Goal: Information Seeking & Learning: Check status

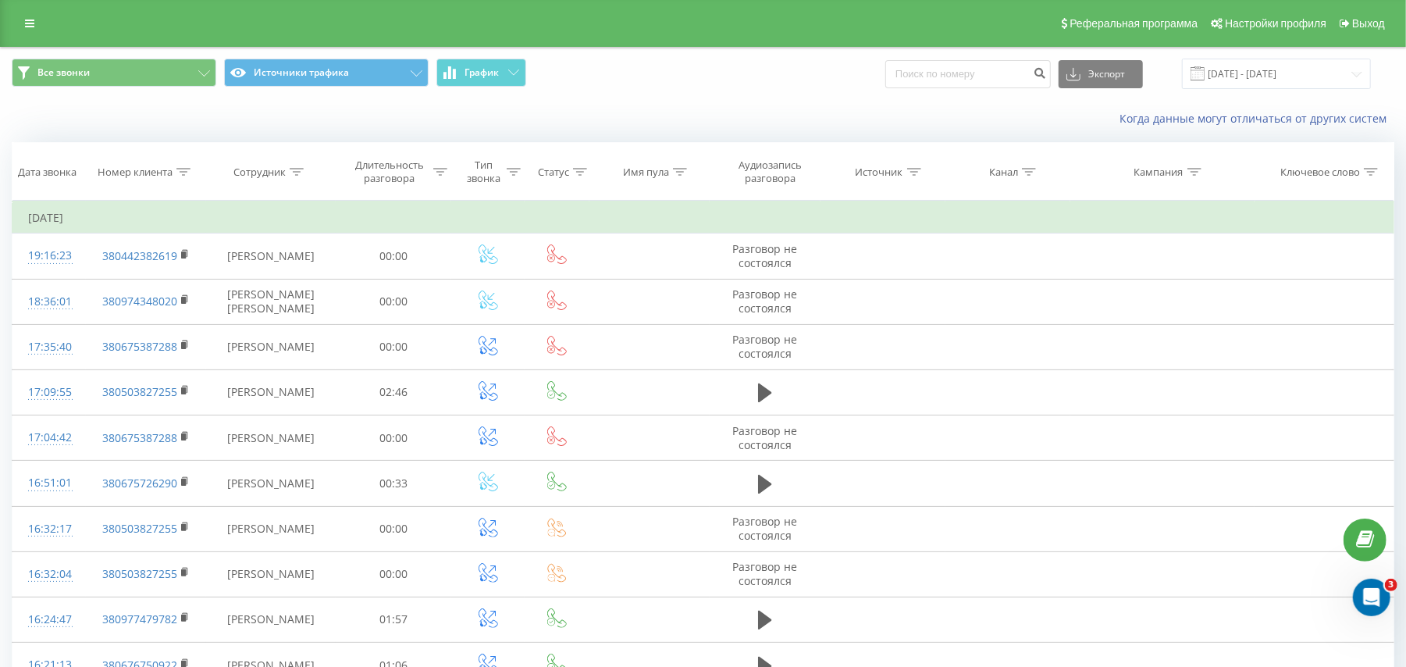
click at [182, 176] on div at bounding box center [183, 171] width 14 height 13
click at [1216, 80] on input "[DATE] - [DATE]" at bounding box center [1276, 74] width 189 height 30
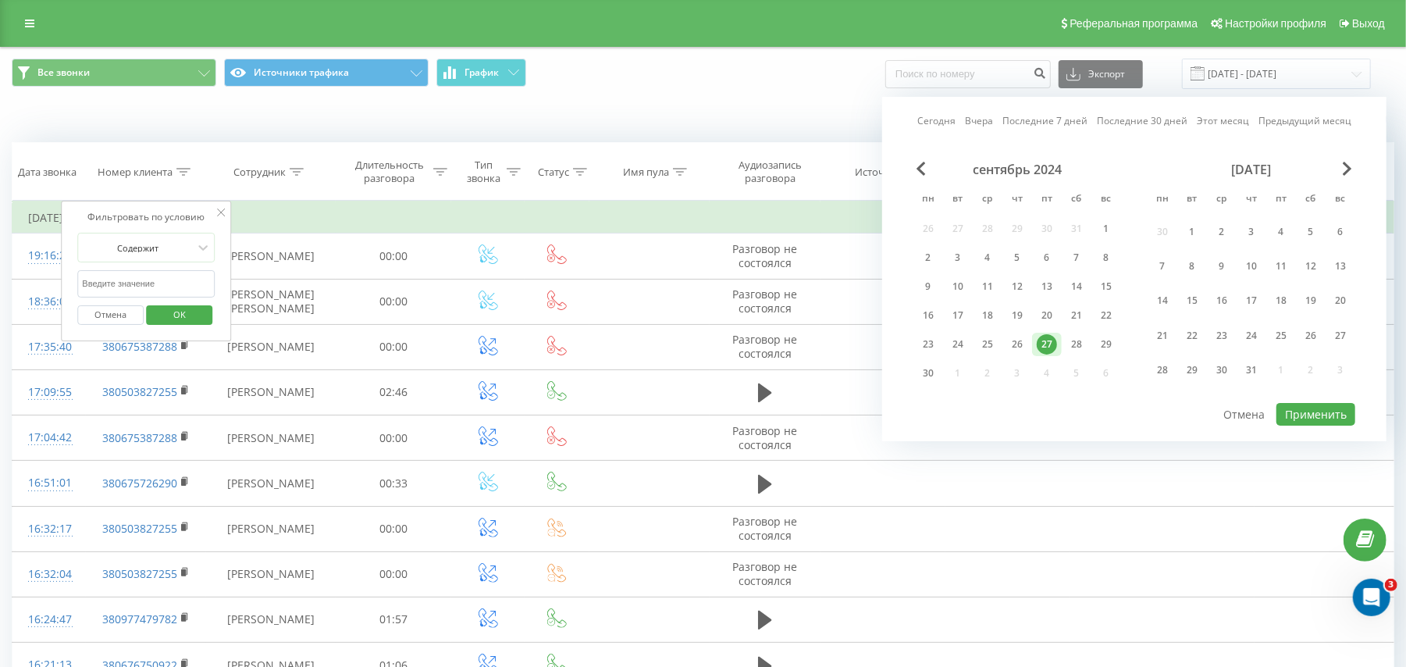
click at [944, 122] on link "Сегодня" at bounding box center [936, 120] width 38 height 15
click at [1294, 425] on div "Сегодня Вчера Последние 7 дней Последние 30 дней Этот месяц Предыдущий месяц се…" at bounding box center [1134, 269] width 504 height 344
click at [1294, 415] on button "Применить" at bounding box center [1315, 414] width 79 height 23
type input "20.08.2025 - 20.08.2025"
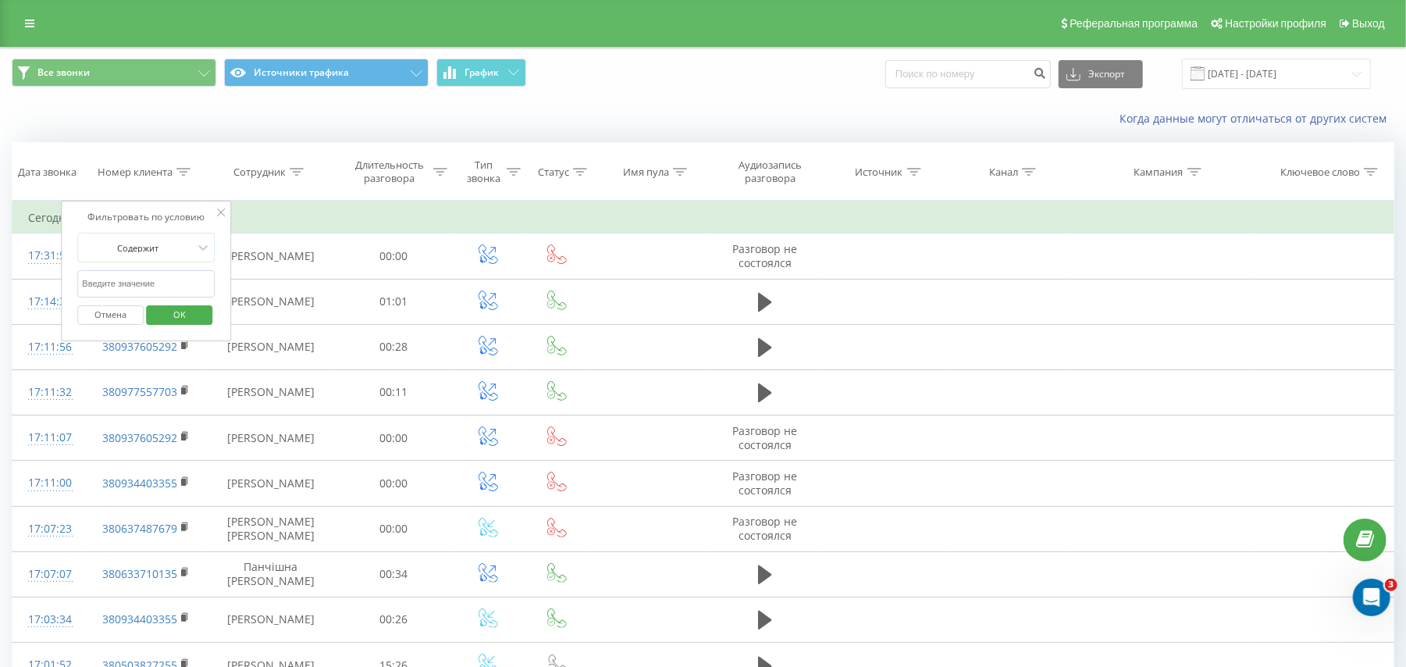
type input "380972478678"
click at [190, 316] on span "OK" at bounding box center [180, 314] width 44 height 24
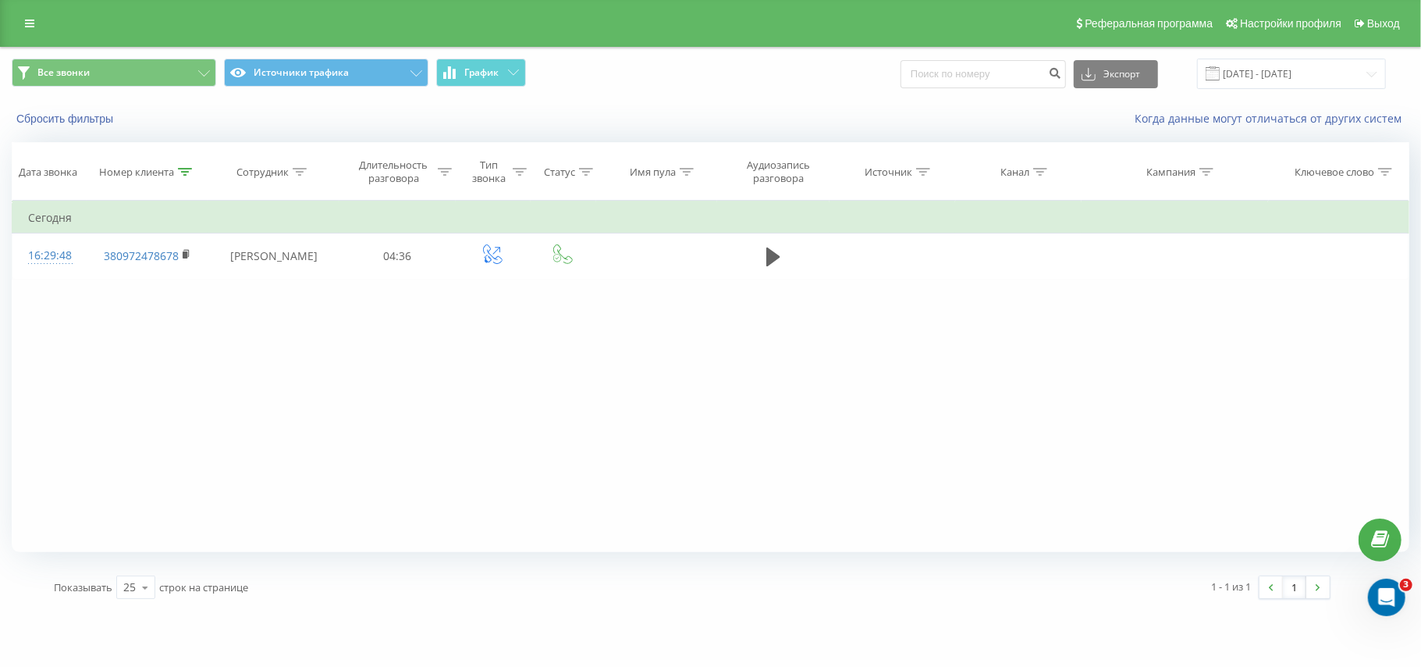
click at [183, 176] on div at bounding box center [185, 171] width 14 height 13
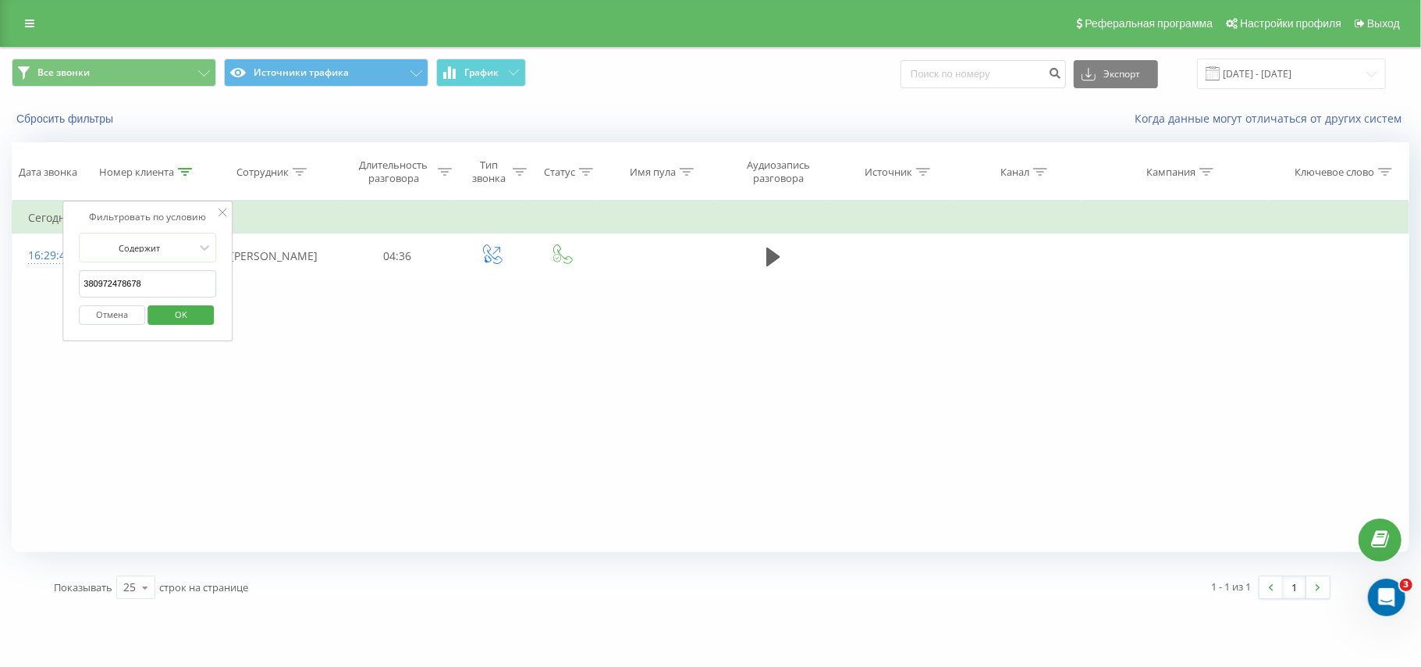
drag, startPoint x: 154, startPoint y: 284, endPoint x: 80, endPoint y: 276, distance: 74.6
click at [80, 276] on input "380972478678" at bounding box center [147, 283] width 137 height 27
paste input "0988061423"
click button "OK" at bounding box center [181, 315] width 66 height 20
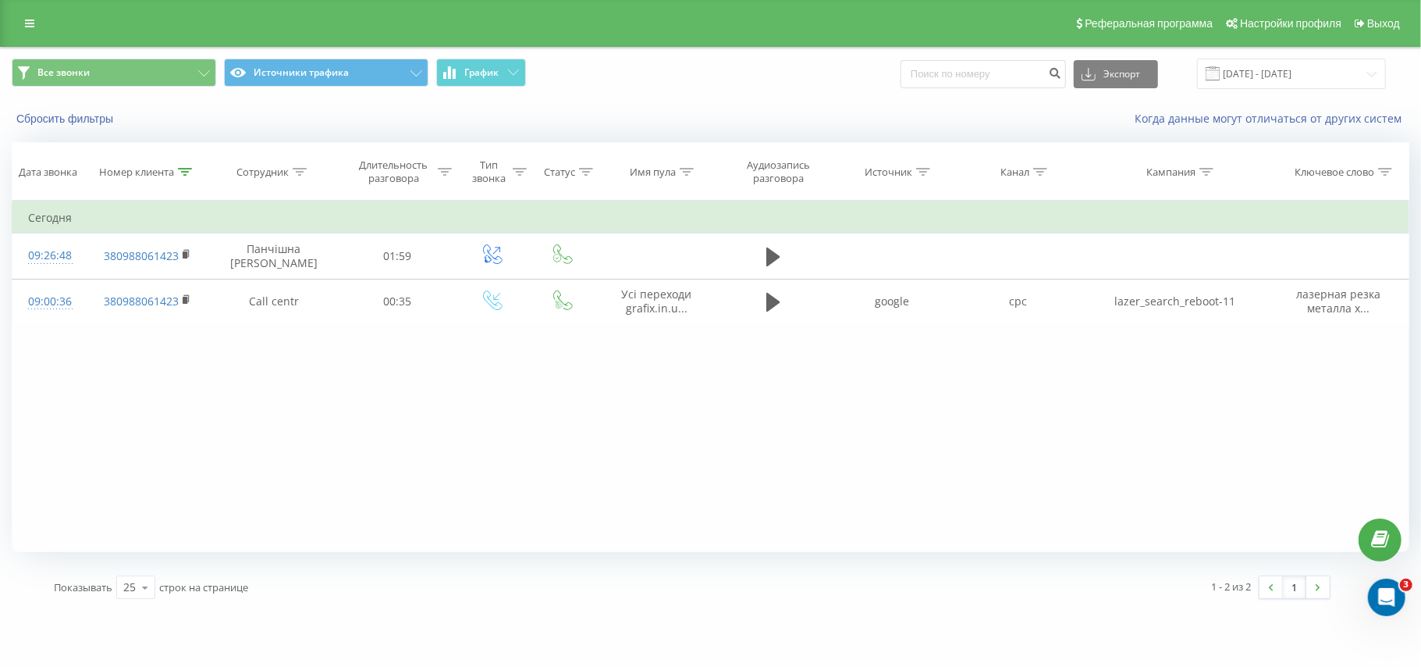
click at [185, 163] on th "Номер клиента" at bounding box center [148, 172] width 122 height 58
click at [182, 169] on icon at bounding box center [185, 172] width 14 height 8
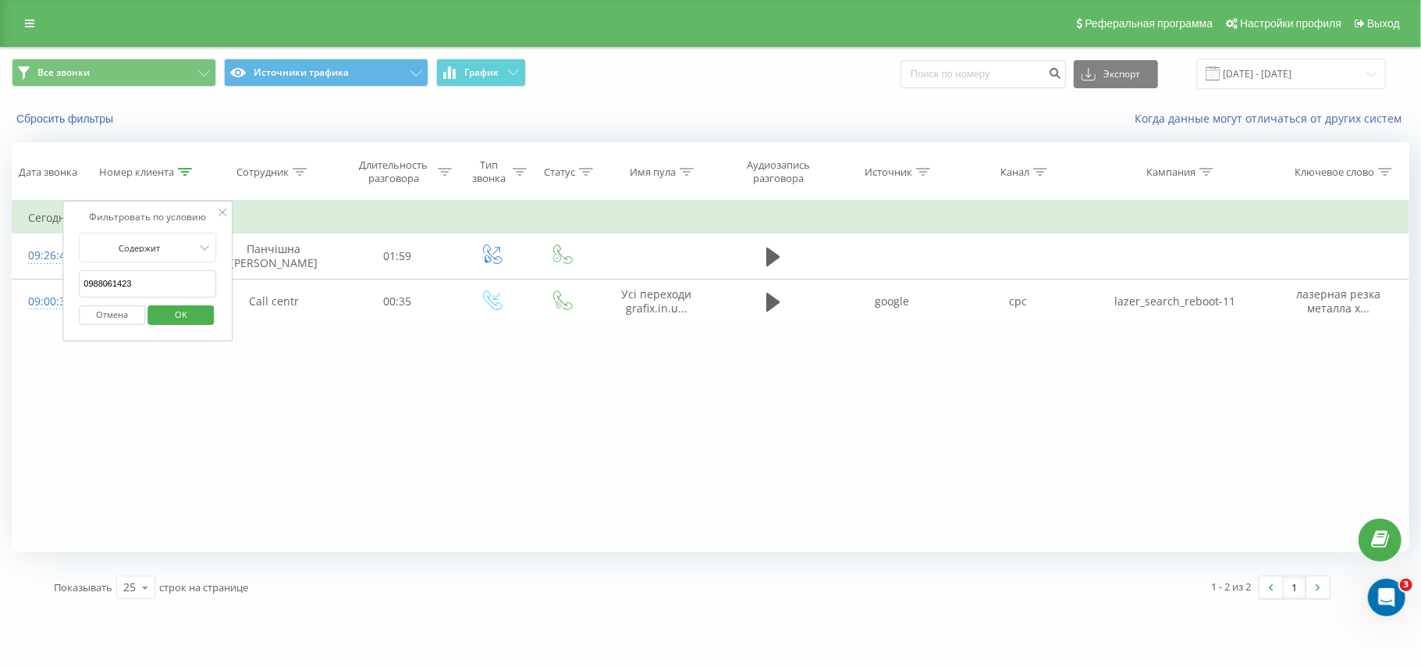
drag, startPoint x: 178, startPoint y: 284, endPoint x: 83, endPoint y: 287, distance: 95.3
click at [83, 287] on input "0988061423" at bounding box center [147, 283] width 137 height 27
paste input "63143770"
click button "OK" at bounding box center [181, 315] width 66 height 20
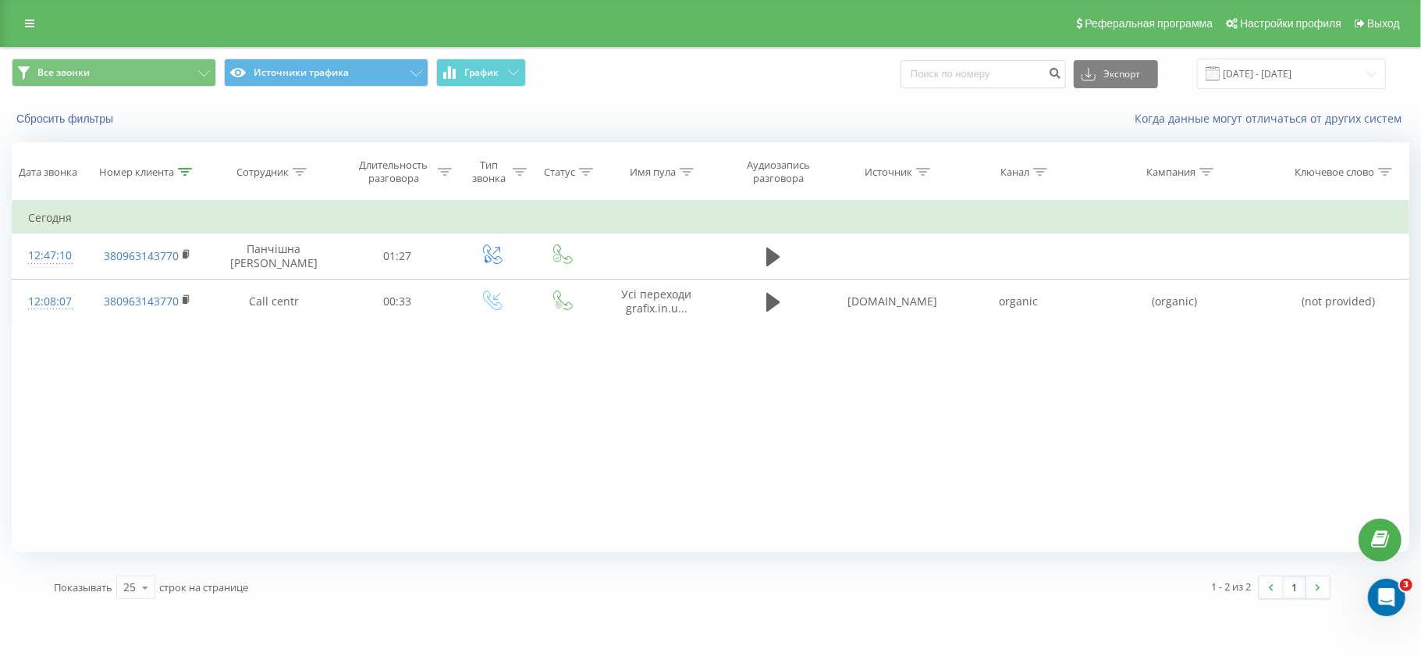
click at [188, 169] on icon at bounding box center [185, 172] width 14 height 8
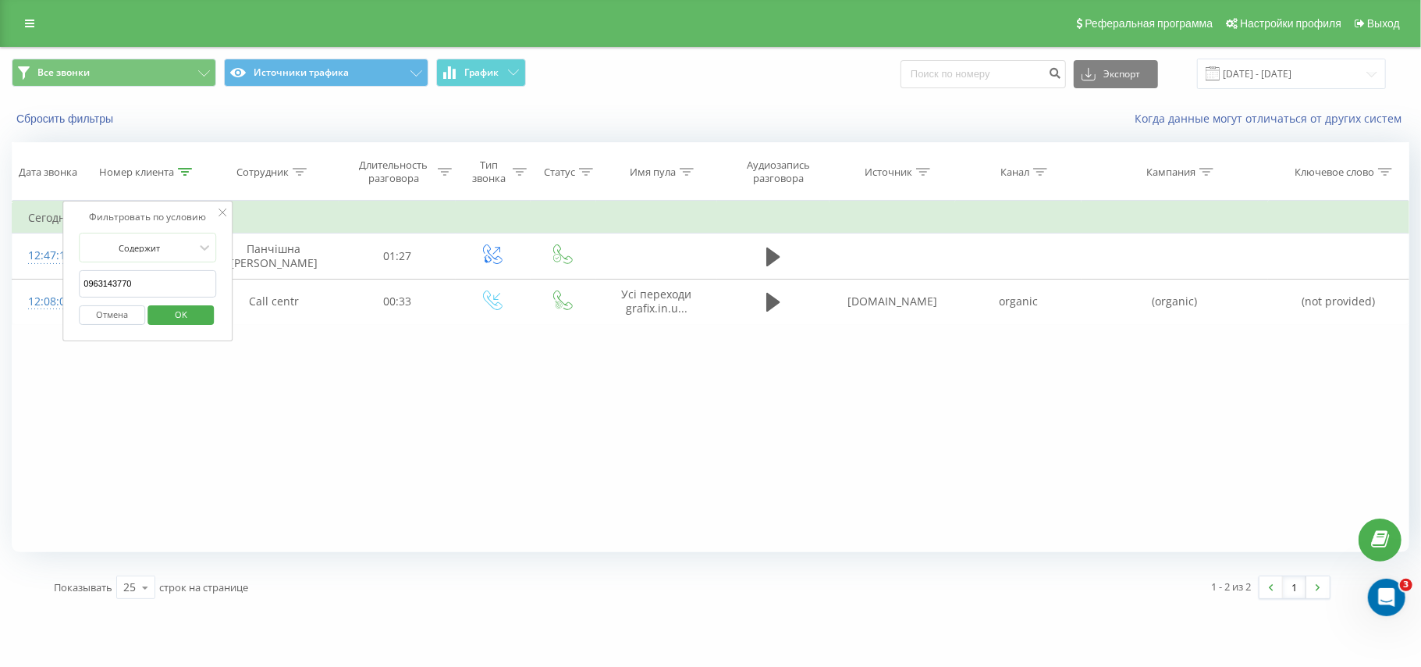
click at [132, 272] on form "Содержит 0963143770 Отмена OK" at bounding box center [147, 283] width 137 height 100
drag, startPoint x: 144, startPoint y: 276, endPoint x: 82, endPoint y: 286, distance: 62.4
click at [82, 286] on input "0963143770" at bounding box center [147, 283] width 137 height 27
paste input "503215571"
click button "OK" at bounding box center [181, 315] width 66 height 20
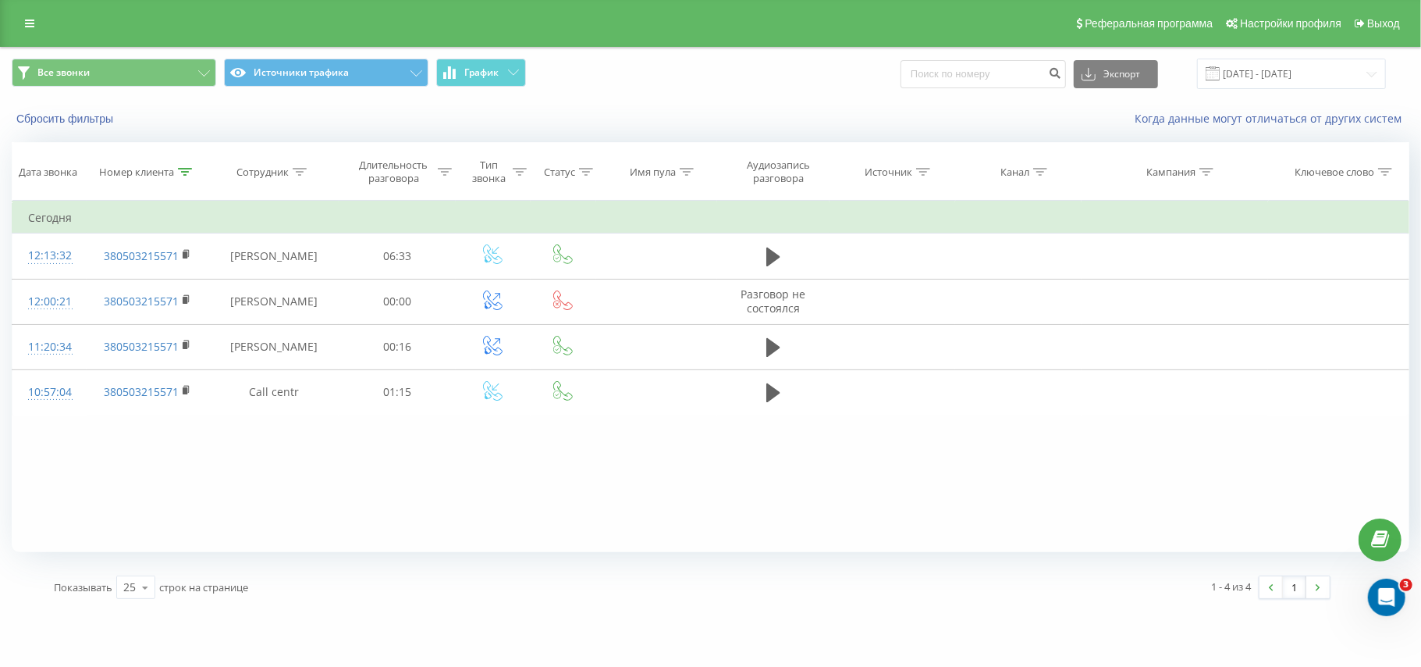
click at [186, 168] on icon at bounding box center [185, 172] width 14 height 8
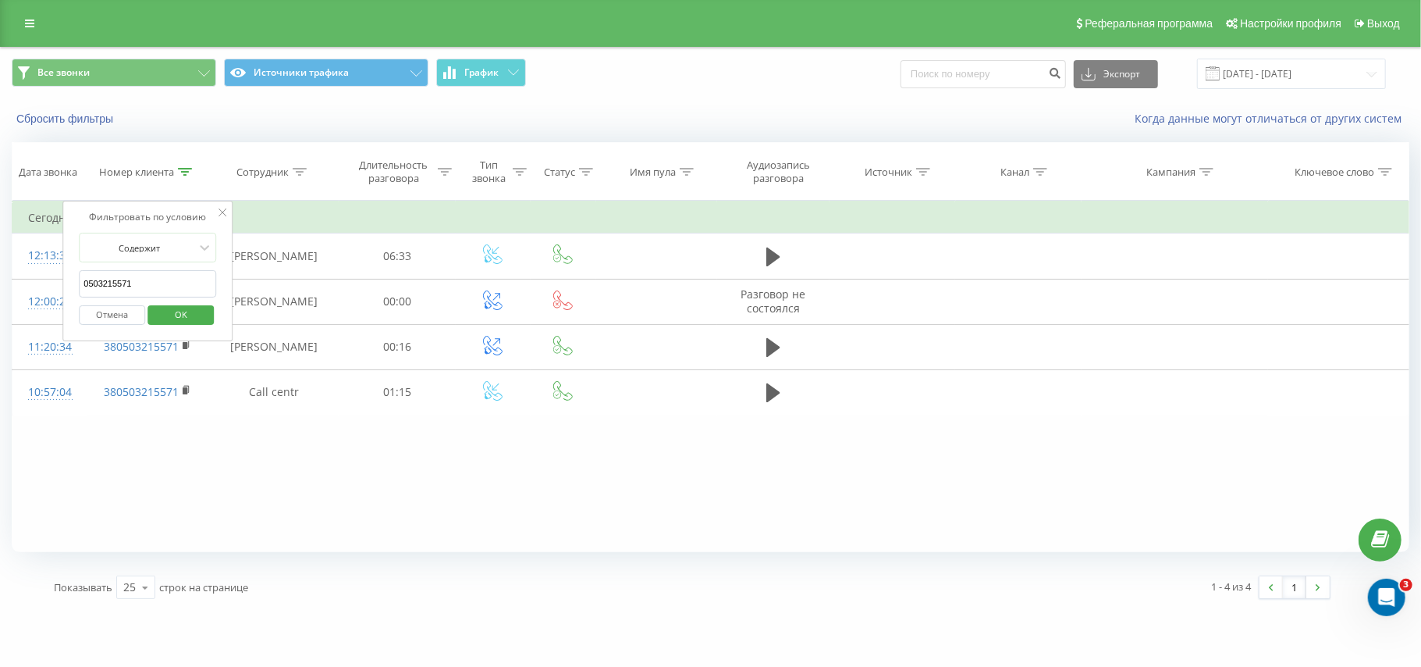
drag, startPoint x: 133, startPoint y: 285, endPoint x: 72, endPoint y: 283, distance: 60.9
click at [72, 283] on div "Фильтровать по условию Содержит 0503215571 Отмена OK" at bounding box center [147, 271] width 170 height 140
paste input "678509122"
click button "OK" at bounding box center [181, 315] width 66 height 20
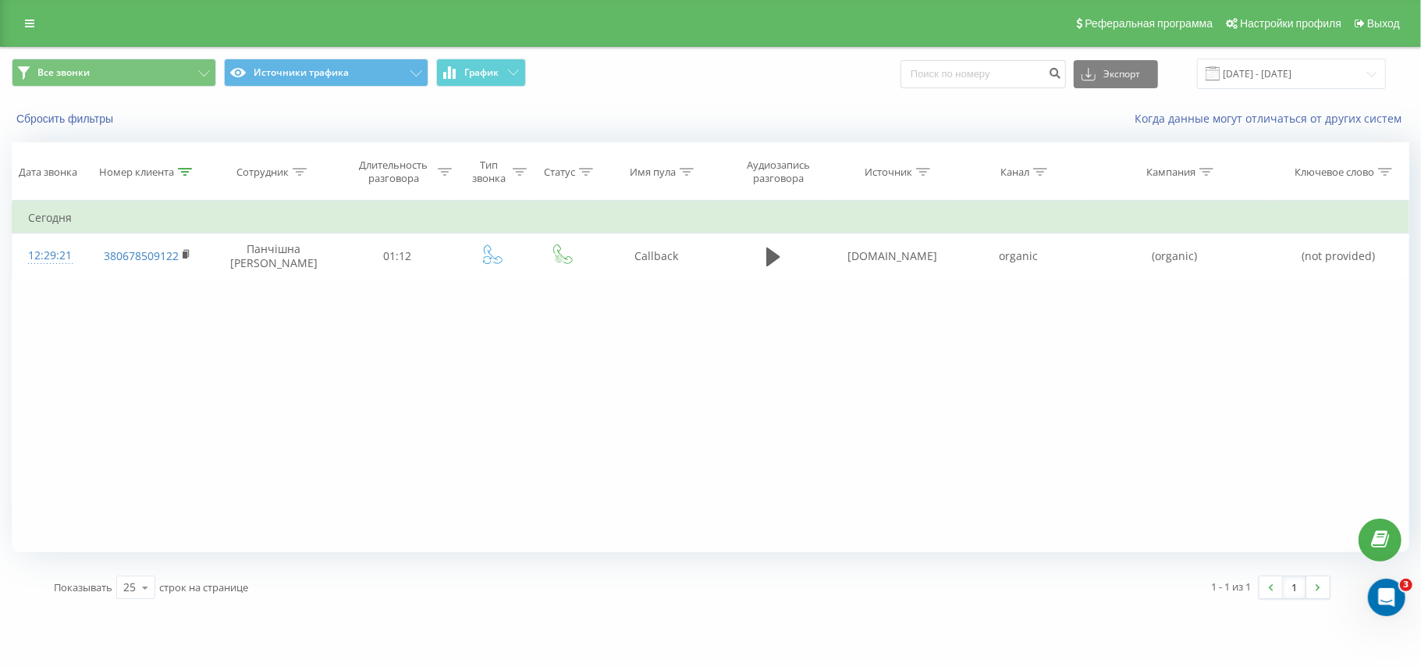
click at [185, 170] on icon at bounding box center [185, 172] width 14 height 8
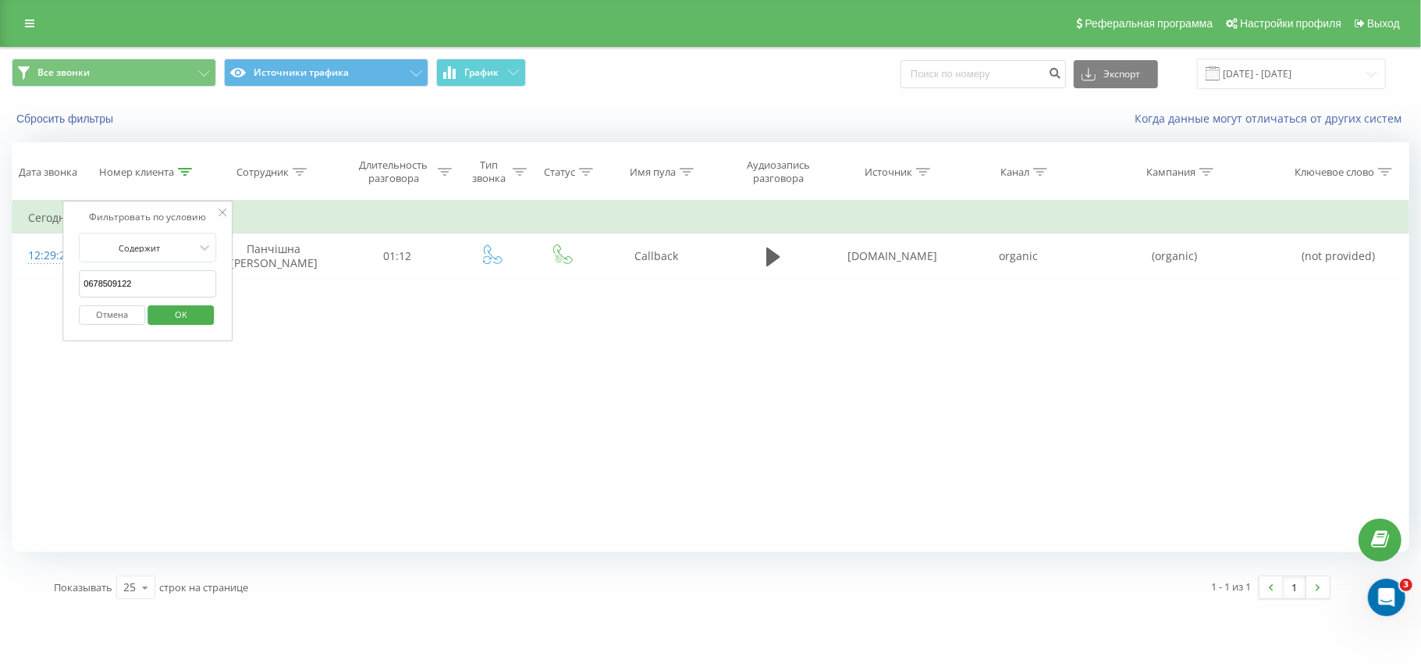
drag, startPoint x: 167, startPoint y: 278, endPoint x: 82, endPoint y: 272, distance: 85.3
click at [82, 272] on input "0678509122" at bounding box center [147, 283] width 137 height 27
paste input "983959108"
type input "0983959108"
click button "OK" at bounding box center [181, 315] width 66 height 20
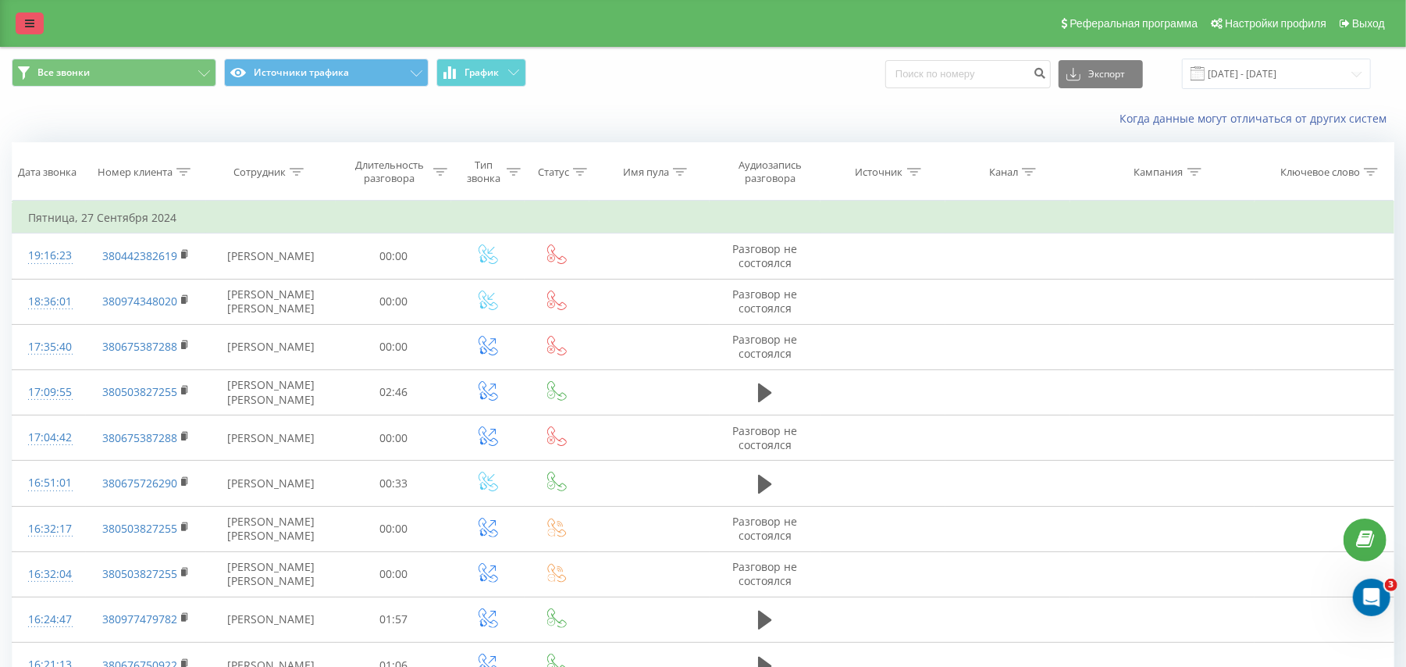
click at [23, 27] on link at bounding box center [30, 23] width 28 height 22
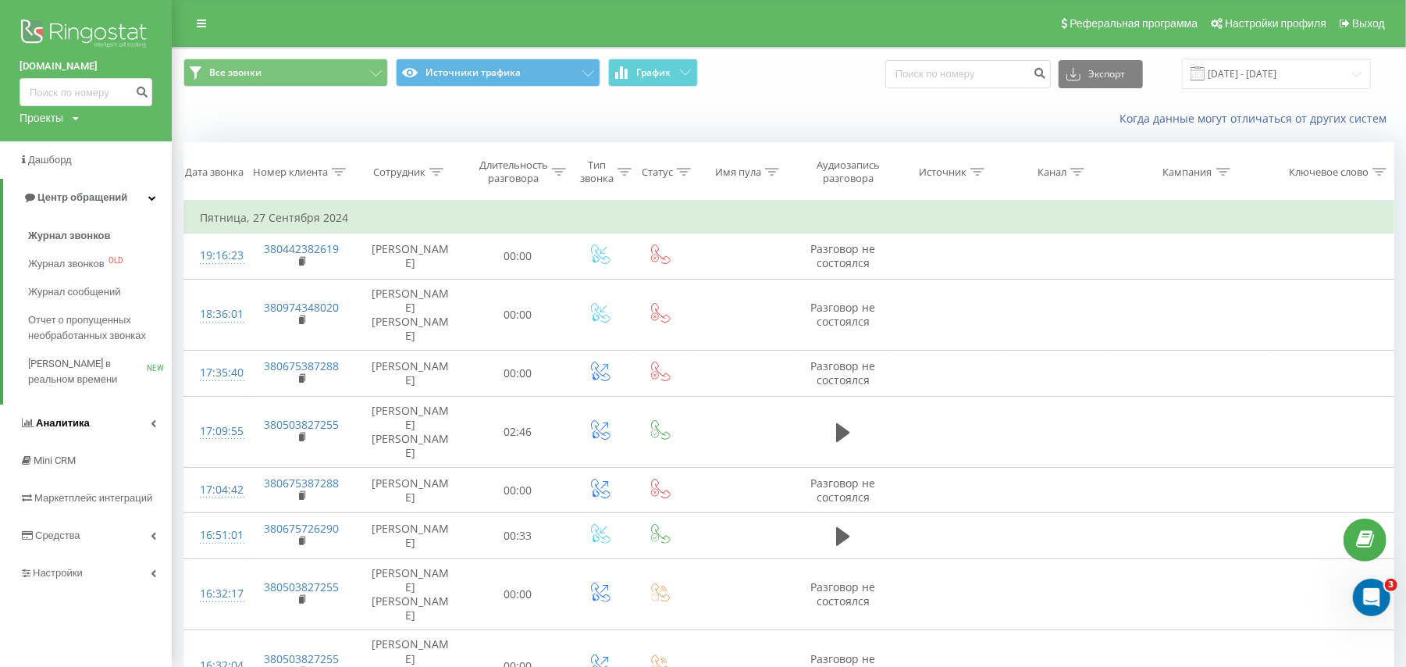
click at [120, 420] on link "Аналитика" at bounding box center [86, 422] width 172 height 37
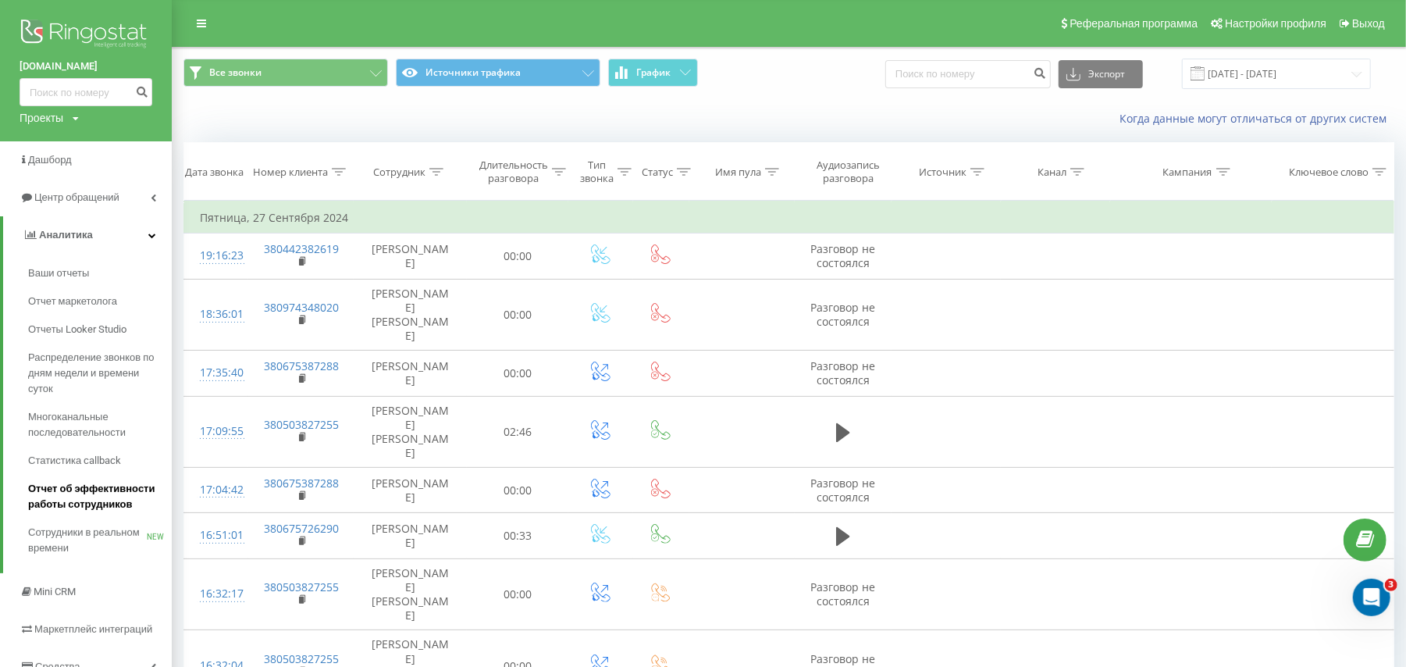
click at [123, 491] on span "Отчет об эффективности работы сотрудников" at bounding box center [96, 496] width 136 height 31
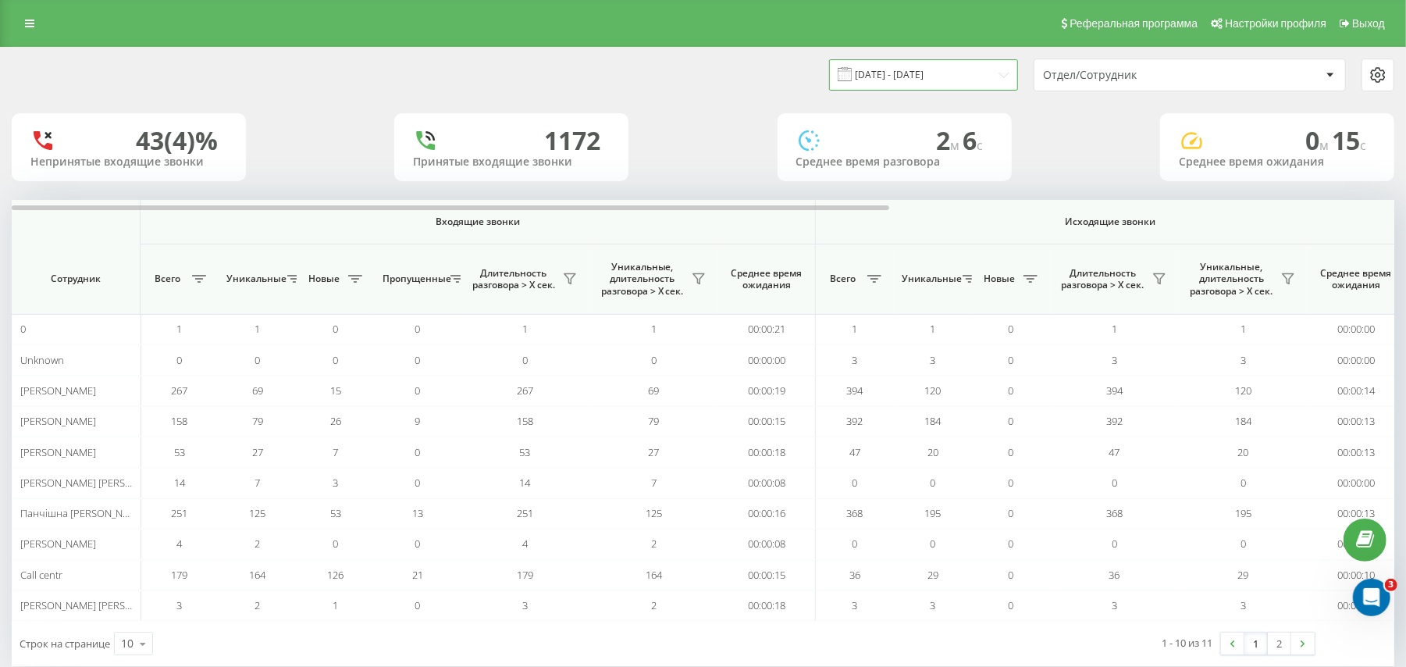
click at [931, 84] on input "20.07.2025 - 20.08.2025" at bounding box center [923, 74] width 189 height 30
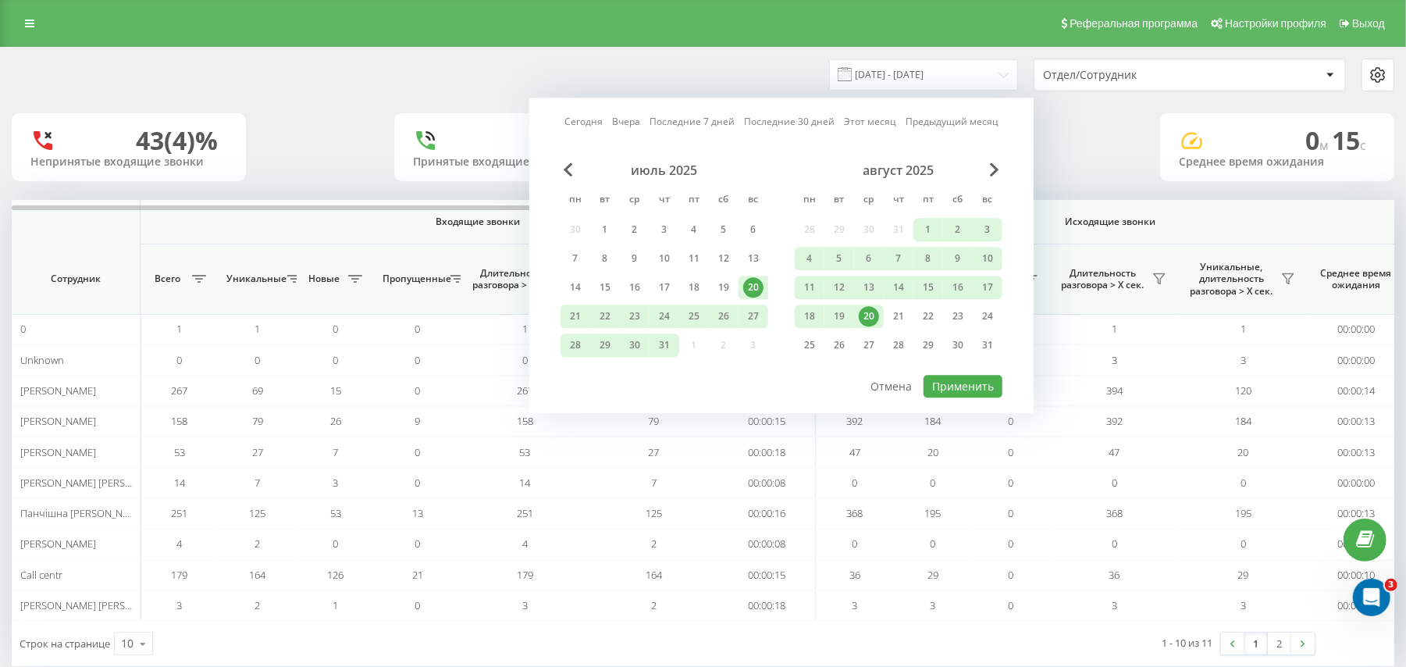
click at [582, 128] on link "Сегодня" at bounding box center [583, 122] width 38 height 15
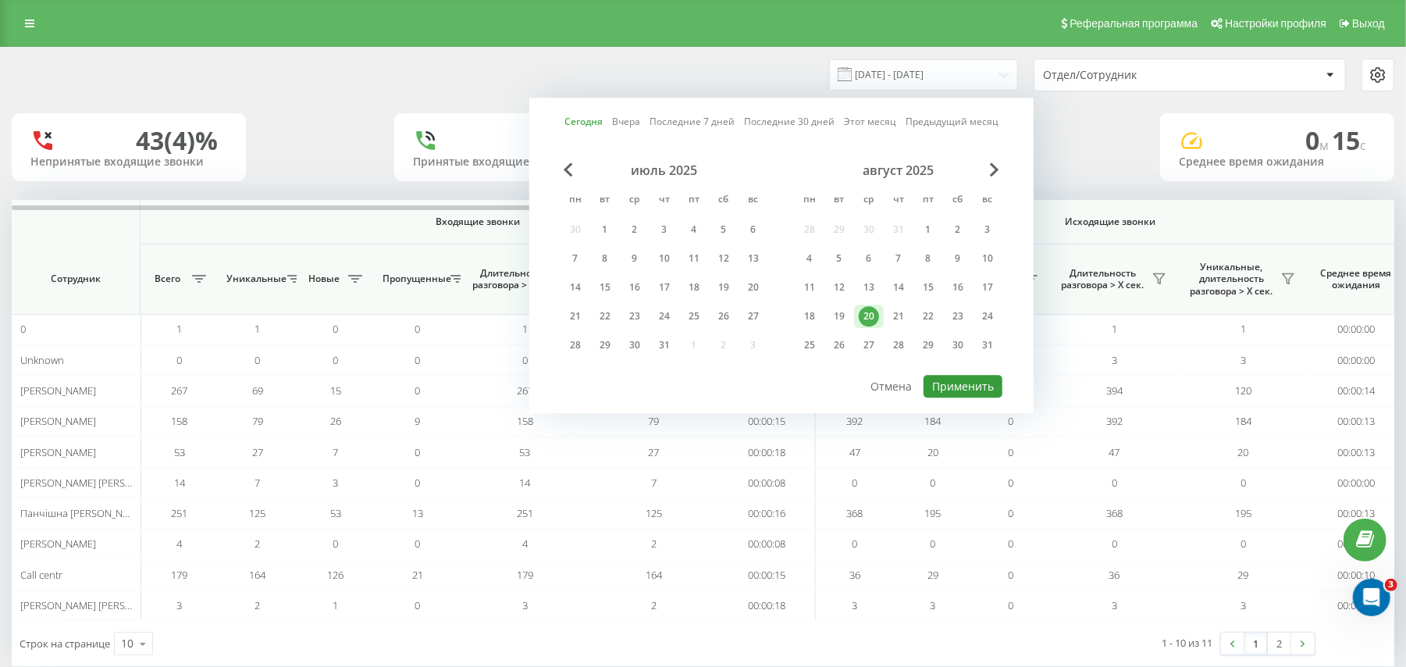
click at [960, 386] on button "Применить" at bounding box center [962, 386] width 79 height 23
type input "20.08.2025 - 20.08.2025"
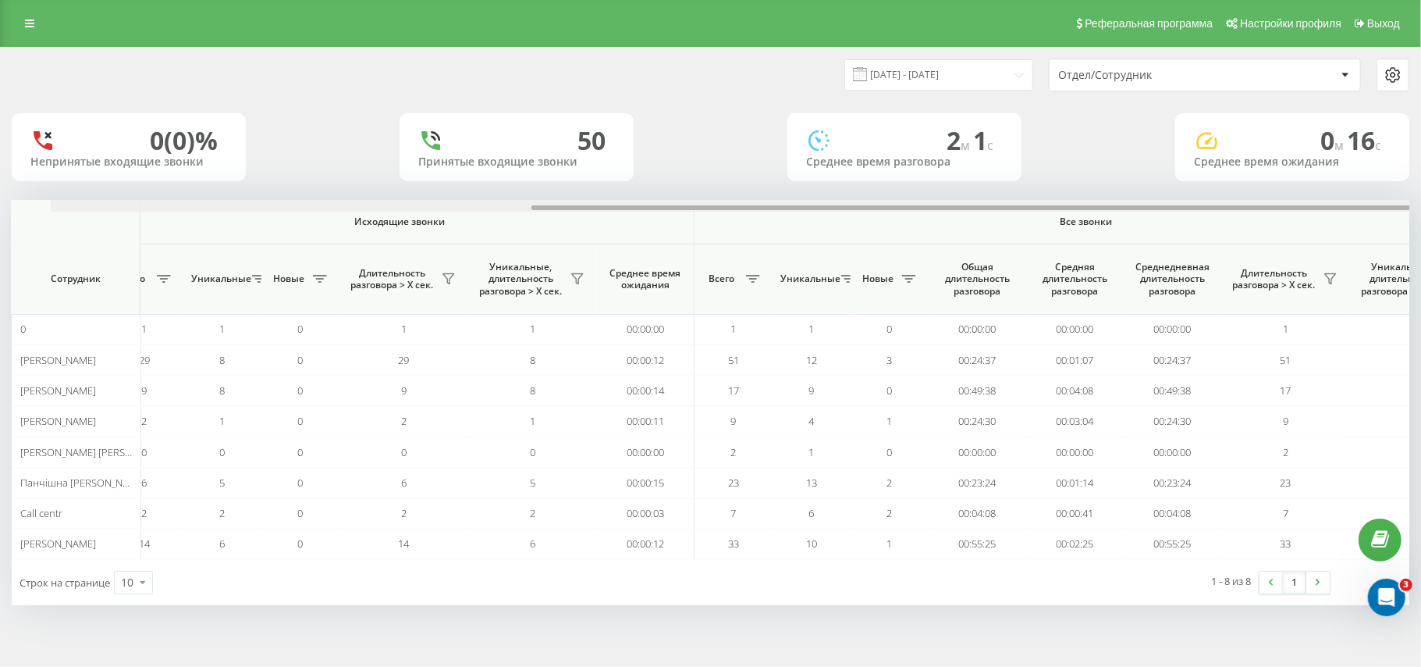
scroll to position [0, 779]
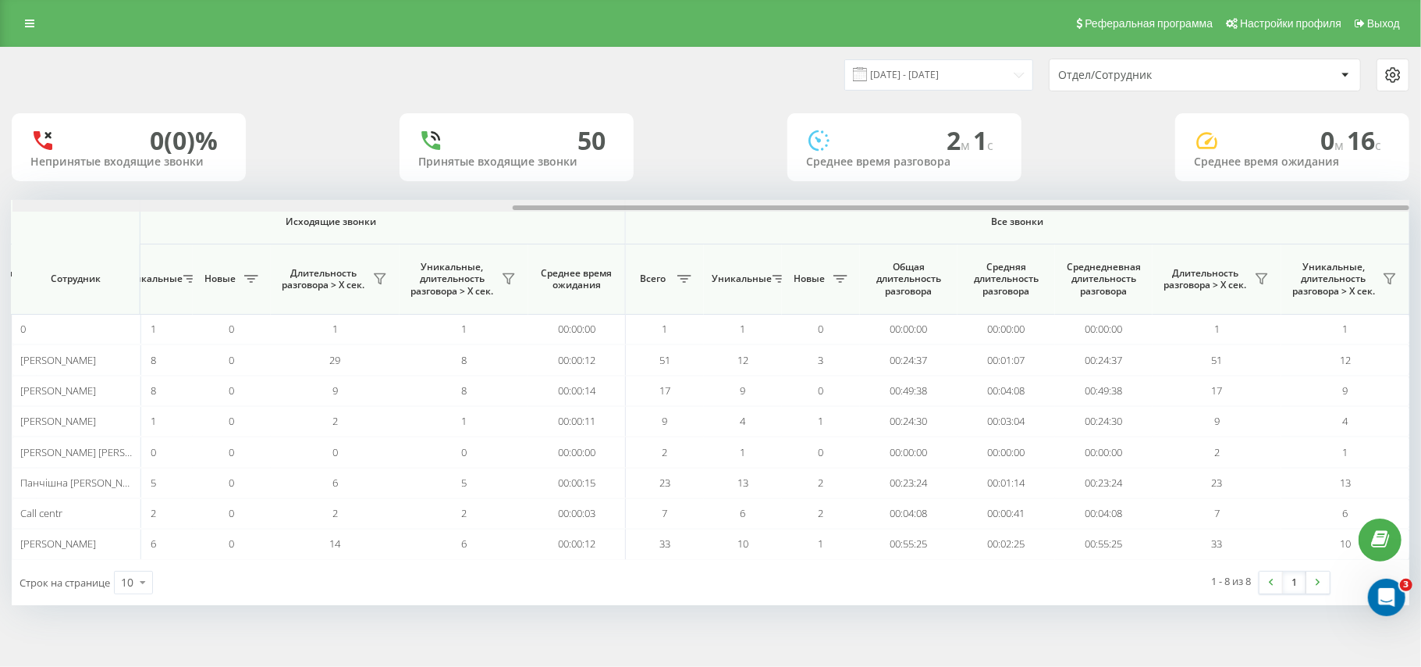
drag, startPoint x: 862, startPoint y: 208, endPoint x: 1420, endPoint y: 212, distance: 558.8
click at [1405, 212] on div "20.08.2025 - 20.08.2025 Отдел/Сотрудник 0 (0)% Непринятые входящие звонки 50 Пр…" at bounding box center [710, 341] width 1421 height 589
